Goal: Transaction & Acquisition: Purchase product/service

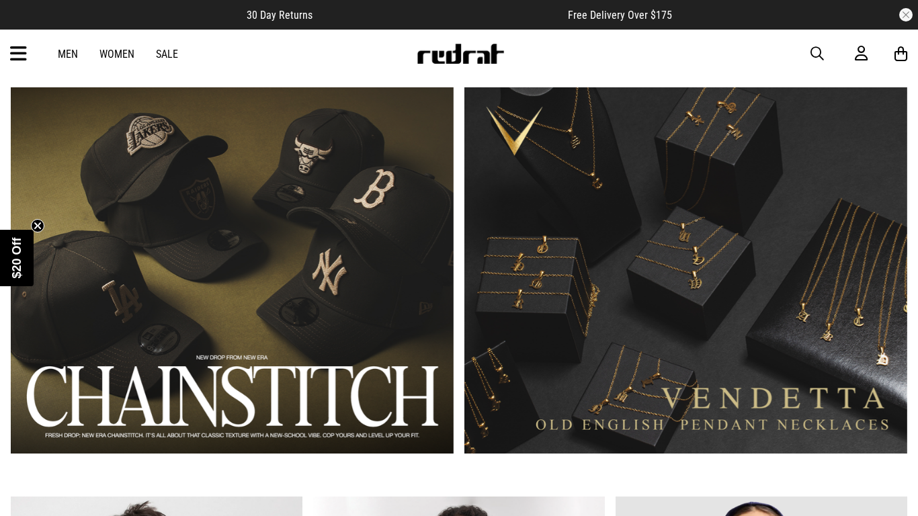
scroll to position [795, 0]
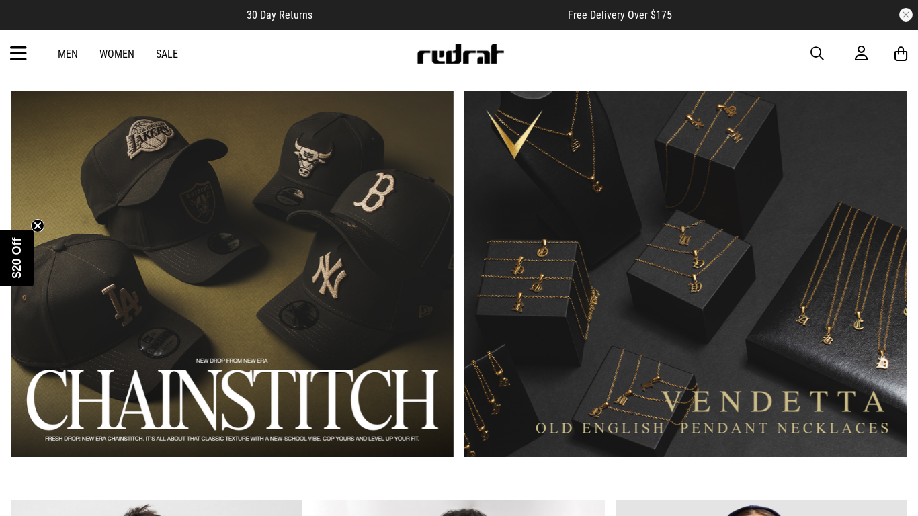
click at [613, 324] on link "2 / 2" at bounding box center [685, 274] width 443 height 366
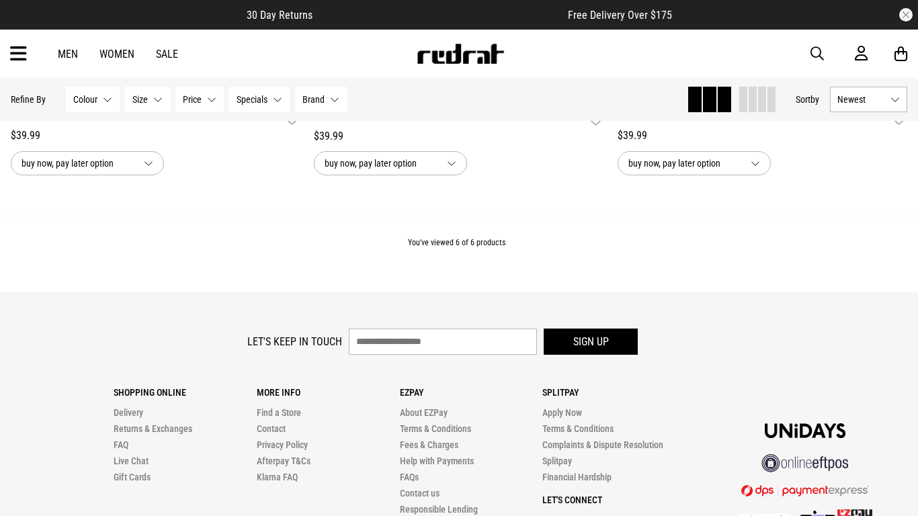
scroll to position [1052, 0]
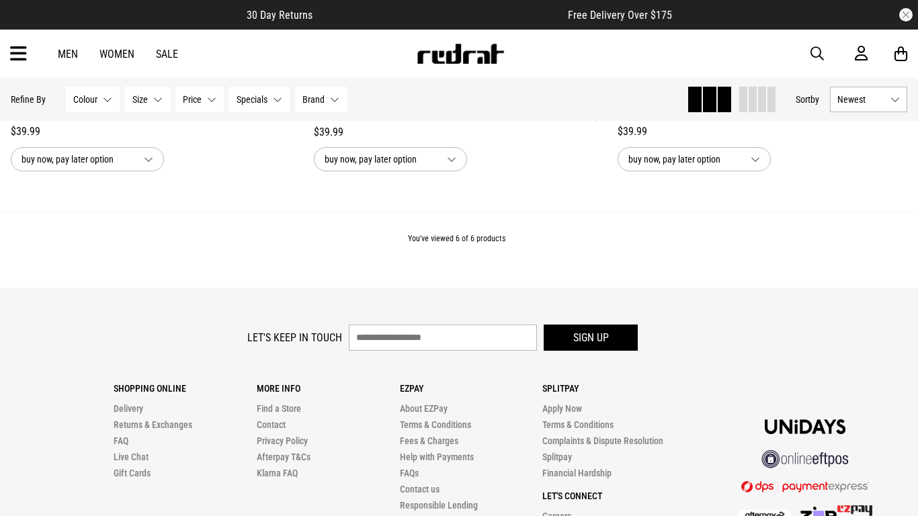
click at [341, 165] on span "buy now, pay later option" at bounding box center [380, 159] width 112 height 16
click at [282, 121] on div "Vendetta 676 Kin Necklace - 18k Gold Plated" at bounding box center [156, 113] width 290 height 19
click at [309, 89] on button "Brand None selected" at bounding box center [321, 100] width 52 height 26
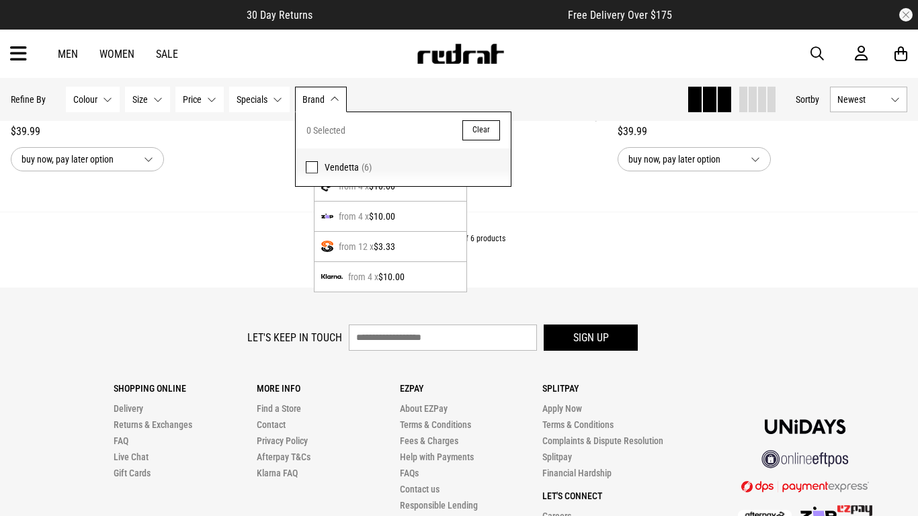
click at [250, 93] on button "Specials None selected" at bounding box center [259, 100] width 60 height 26
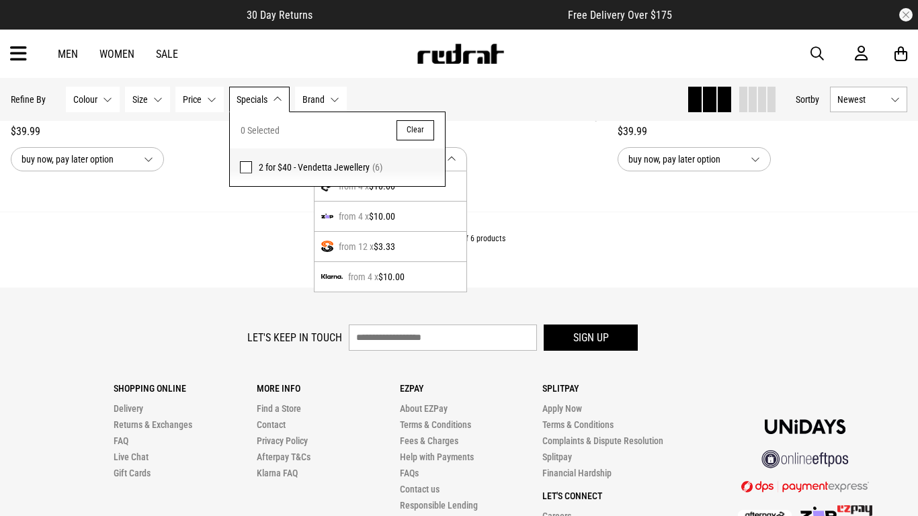
click at [202, 81] on div "Hide Refine s Refine By Filters Colour None selected Colour 0 Selected Clear Go…" at bounding box center [459, 99] width 918 height 43
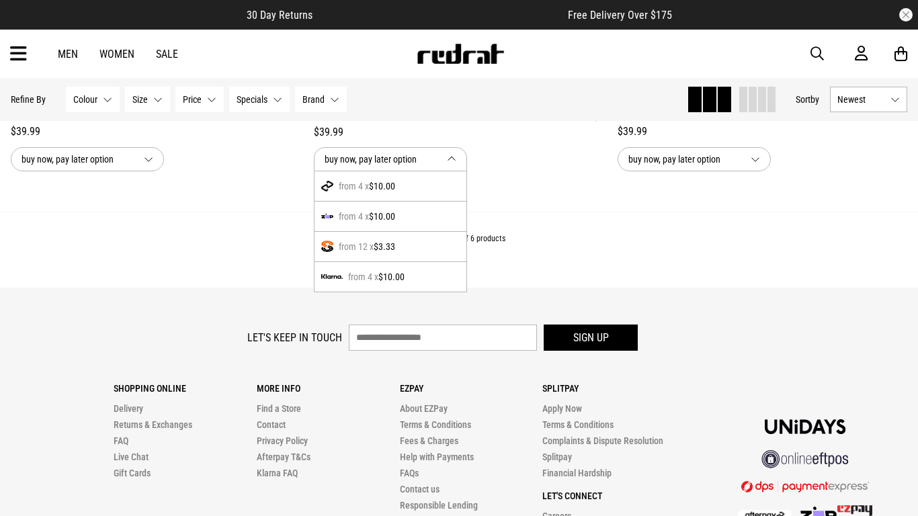
click at [216, 166] on div "buy now, pay later option" at bounding box center [156, 159] width 290 height 24
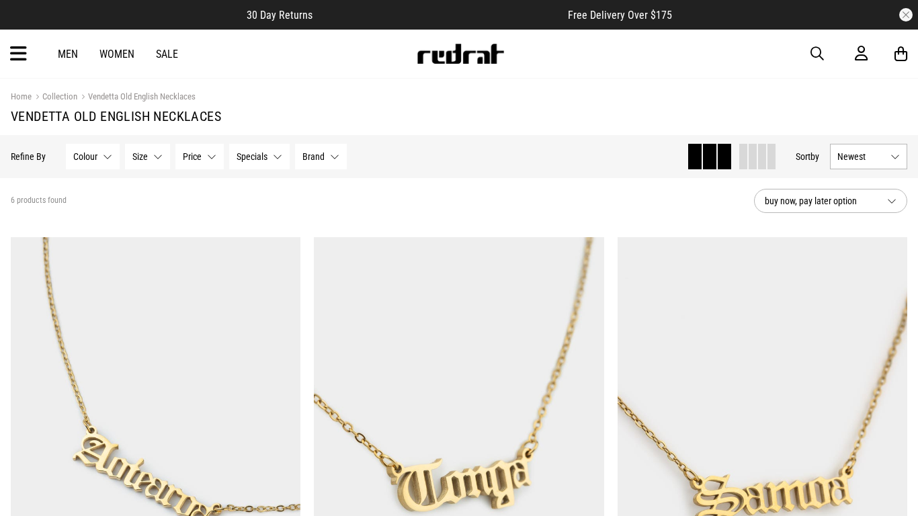
click at [105, 160] on button "Colour None selected" at bounding box center [93, 157] width 54 height 26
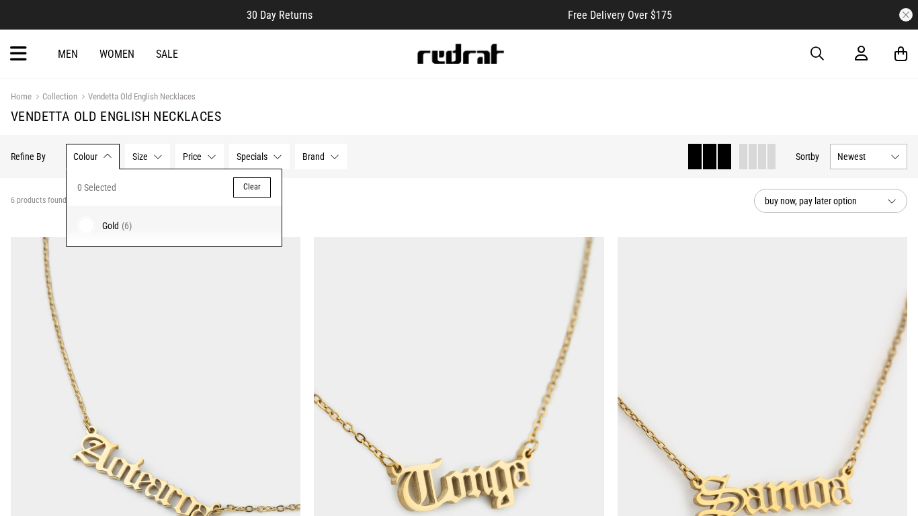
click at [133, 225] on span "Gold (6)" at bounding box center [186, 226] width 169 height 16
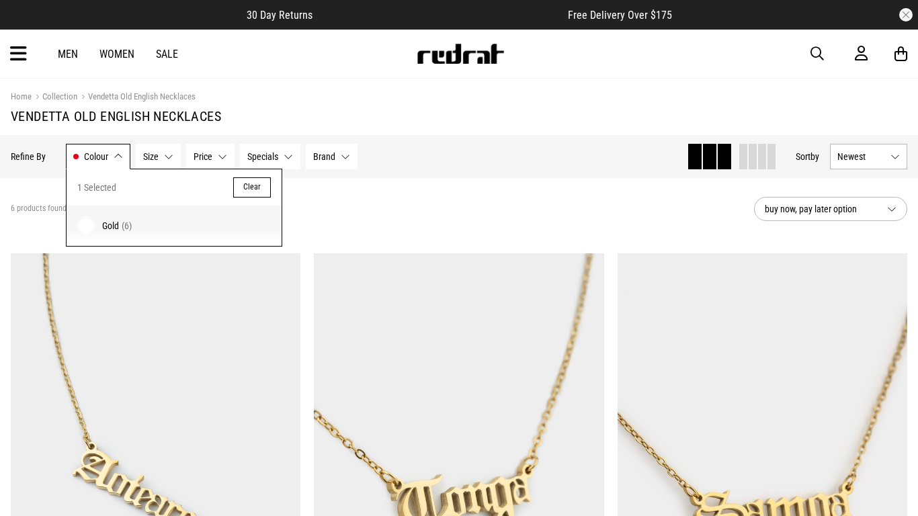
click at [140, 157] on button "Size None selected" at bounding box center [158, 157] width 45 height 26
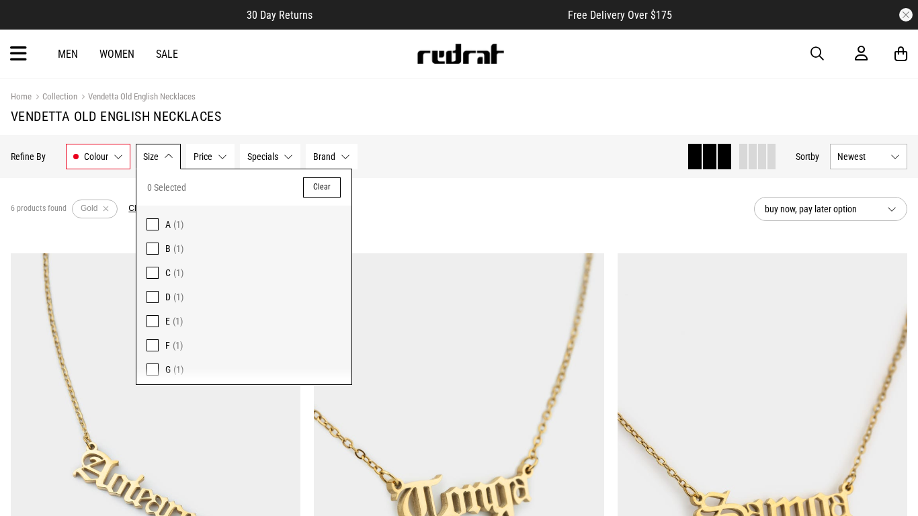
click at [169, 377] on span "G (1)" at bounding box center [253, 369] width 176 height 16
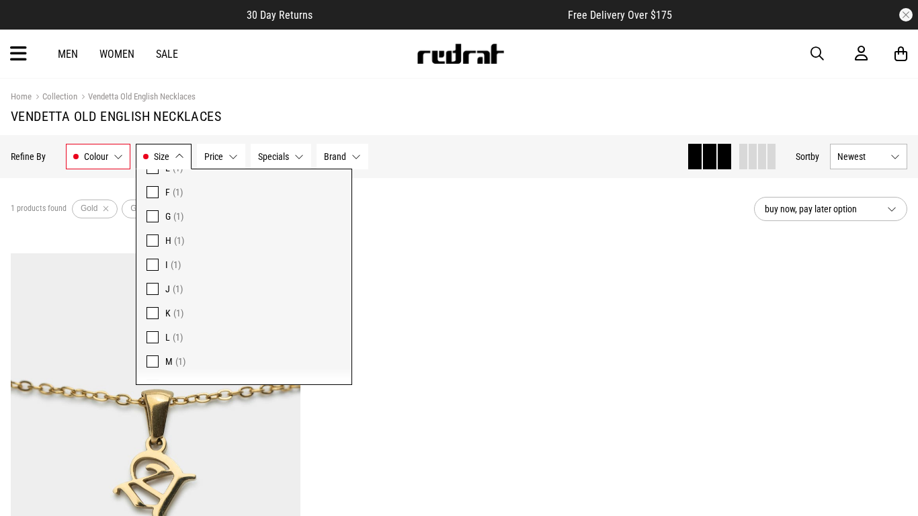
scroll to position [342, 0]
click at [200, 373] on span "T (1)" at bounding box center [253, 366] width 176 height 16
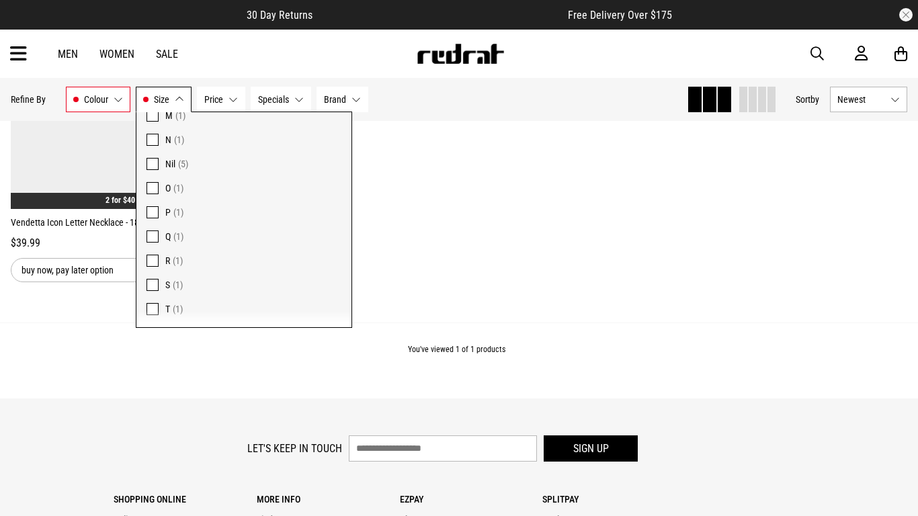
click at [204, 109] on button "Price None selected" at bounding box center [221, 100] width 48 height 26
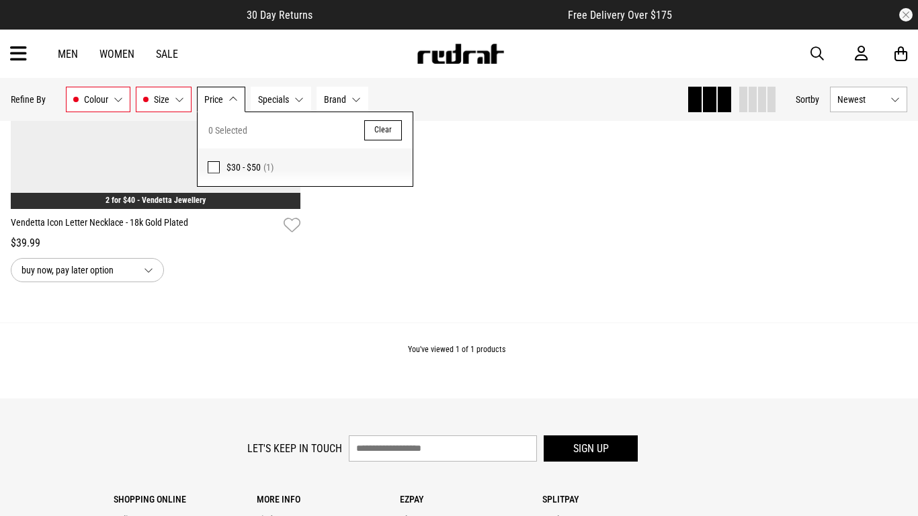
click at [848, 103] on span "Newest" at bounding box center [861, 99] width 48 height 11
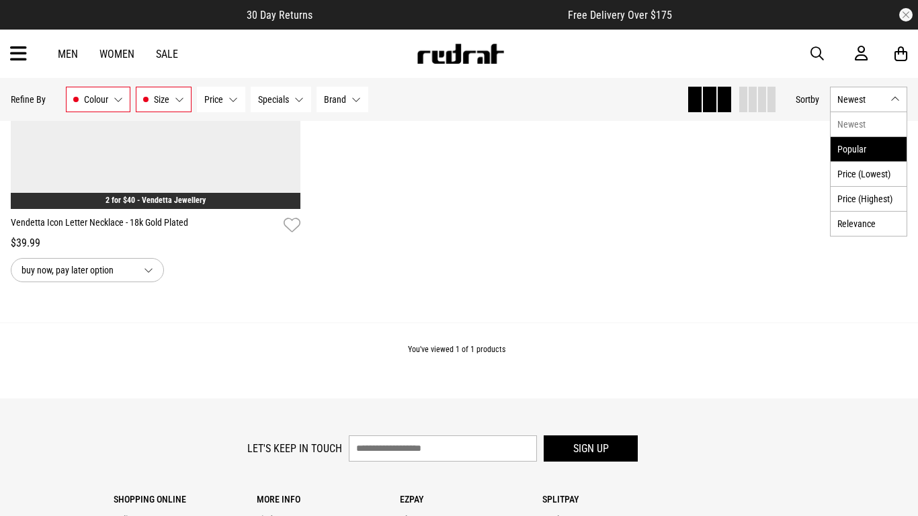
click at [842, 157] on li "Popular" at bounding box center [868, 148] width 76 height 25
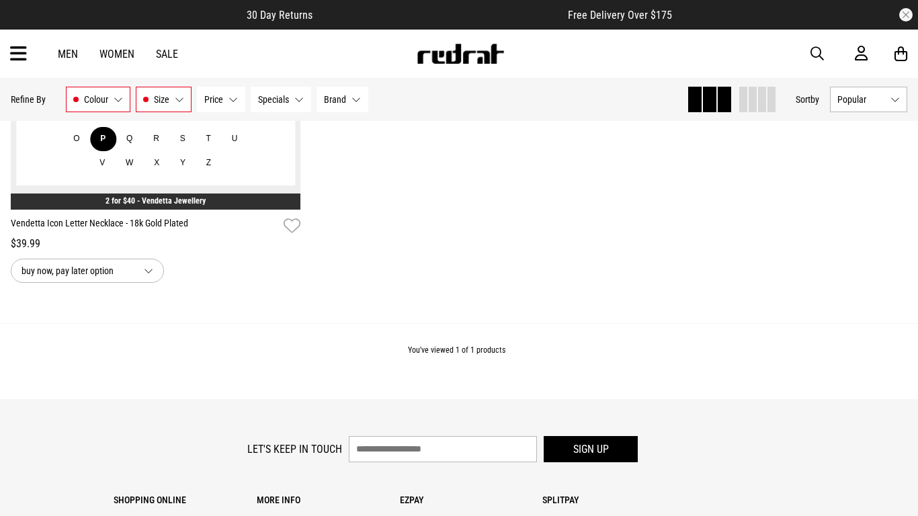
click at [103, 142] on button "P" at bounding box center [103, 139] width 26 height 24
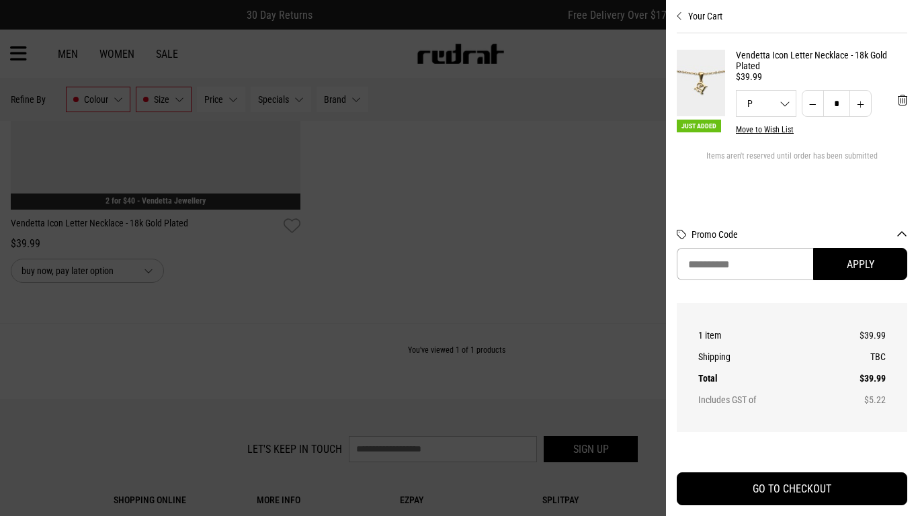
click at [470, 170] on div at bounding box center [459, 258] width 918 height 516
